Goal: Information Seeking & Learning: Learn about a topic

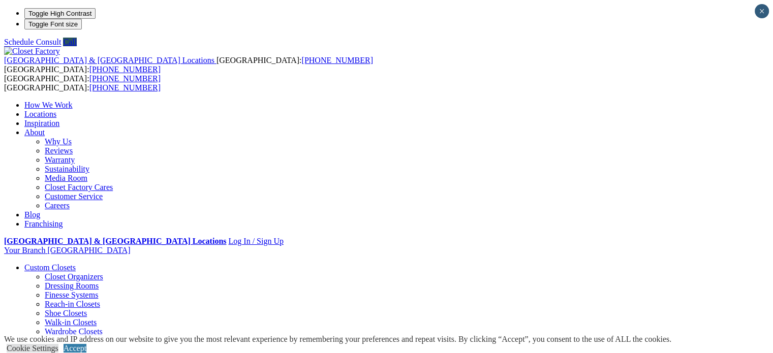
scroll to position [27, 0]
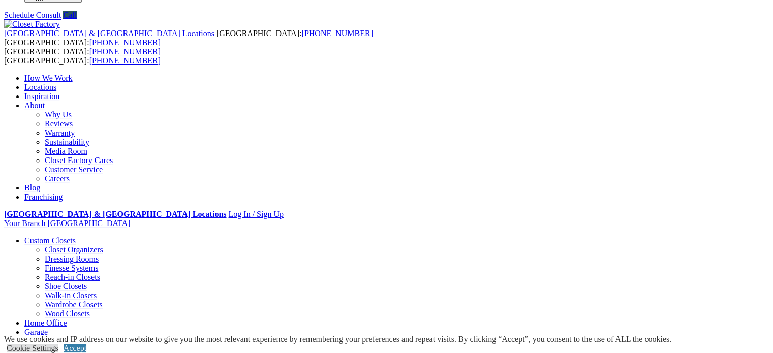
click at [51, 245] on ul "Closet Organizers Dressing Rooms Finesse Systems Reach-in Closets Shoe Closets …" at bounding box center [396, 281] width 744 height 73
click at [46, 282] on link "Shoe Closets" at bounding box center [66, 286] width 42 height 9
click at [45, 300] on link "Wardrobe Closets" at bounding box center [74, 304] width 58 height 9
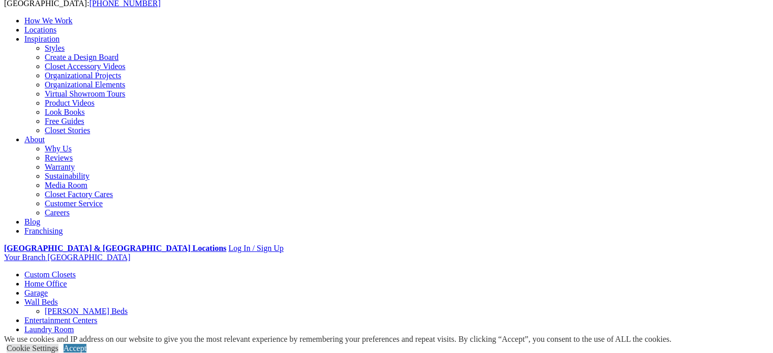
scroll to position [86, 0]
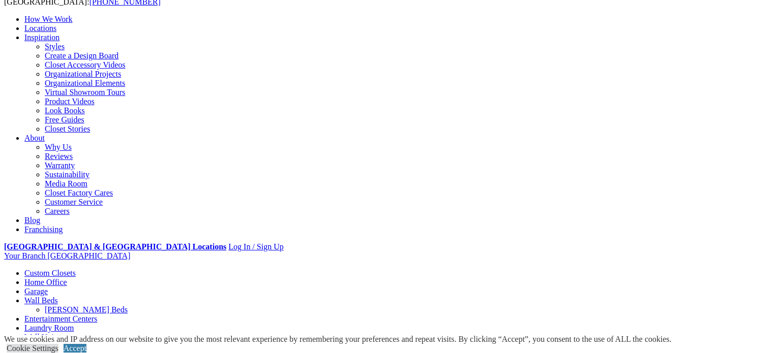
click at [49, 269] on link "Custom Closets" at bounding box center [49, 273] width 51 height 9
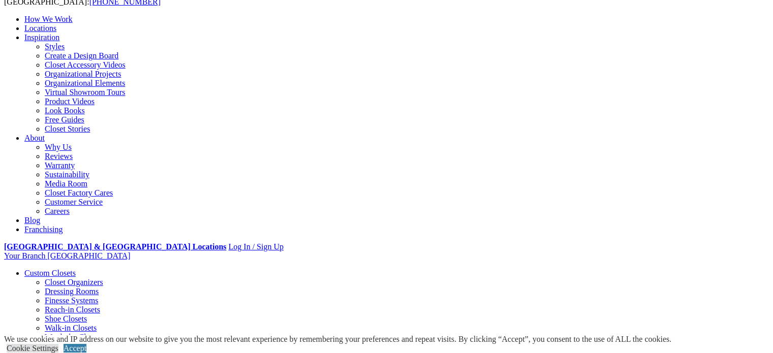
click at [45, 305] on link "Reach-in Closets" at bounding box center [72, 309] width 55 height 9
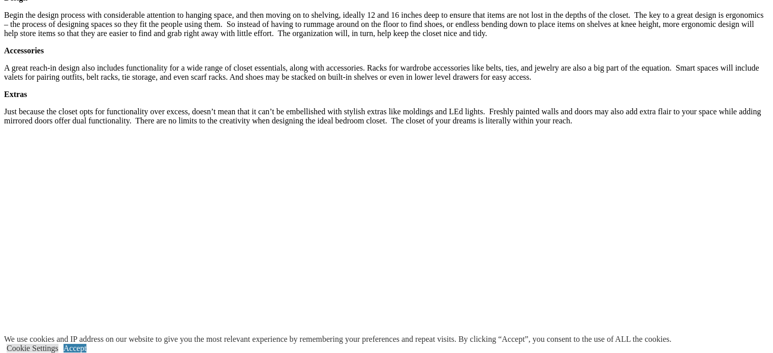
scroll to position [1413, 0]
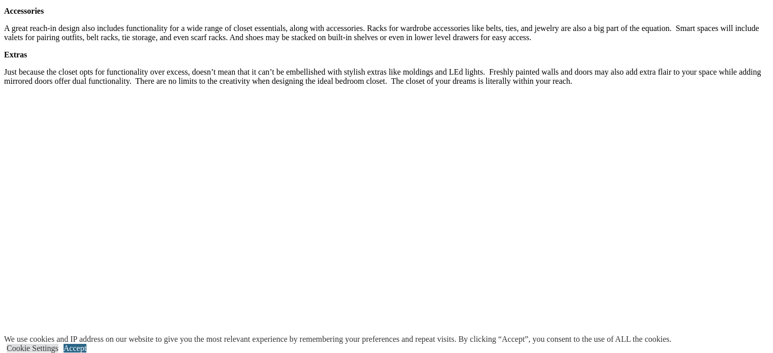
click at [86, 344] on link "Accept" at bounding box center [74, 348] width 23 height 9
